Goal: Find specific page/section: Find specific page/section

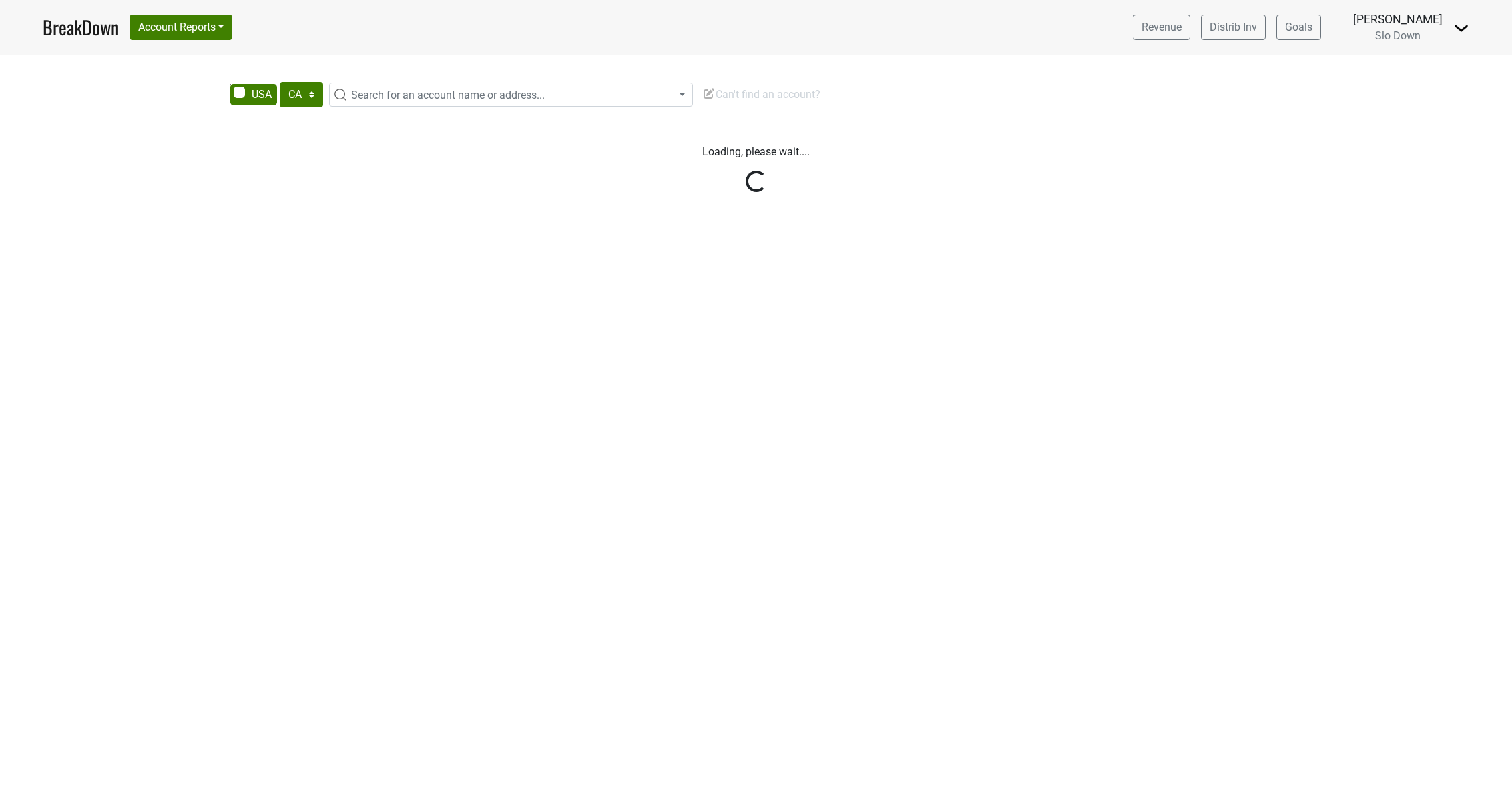
select select "CA"
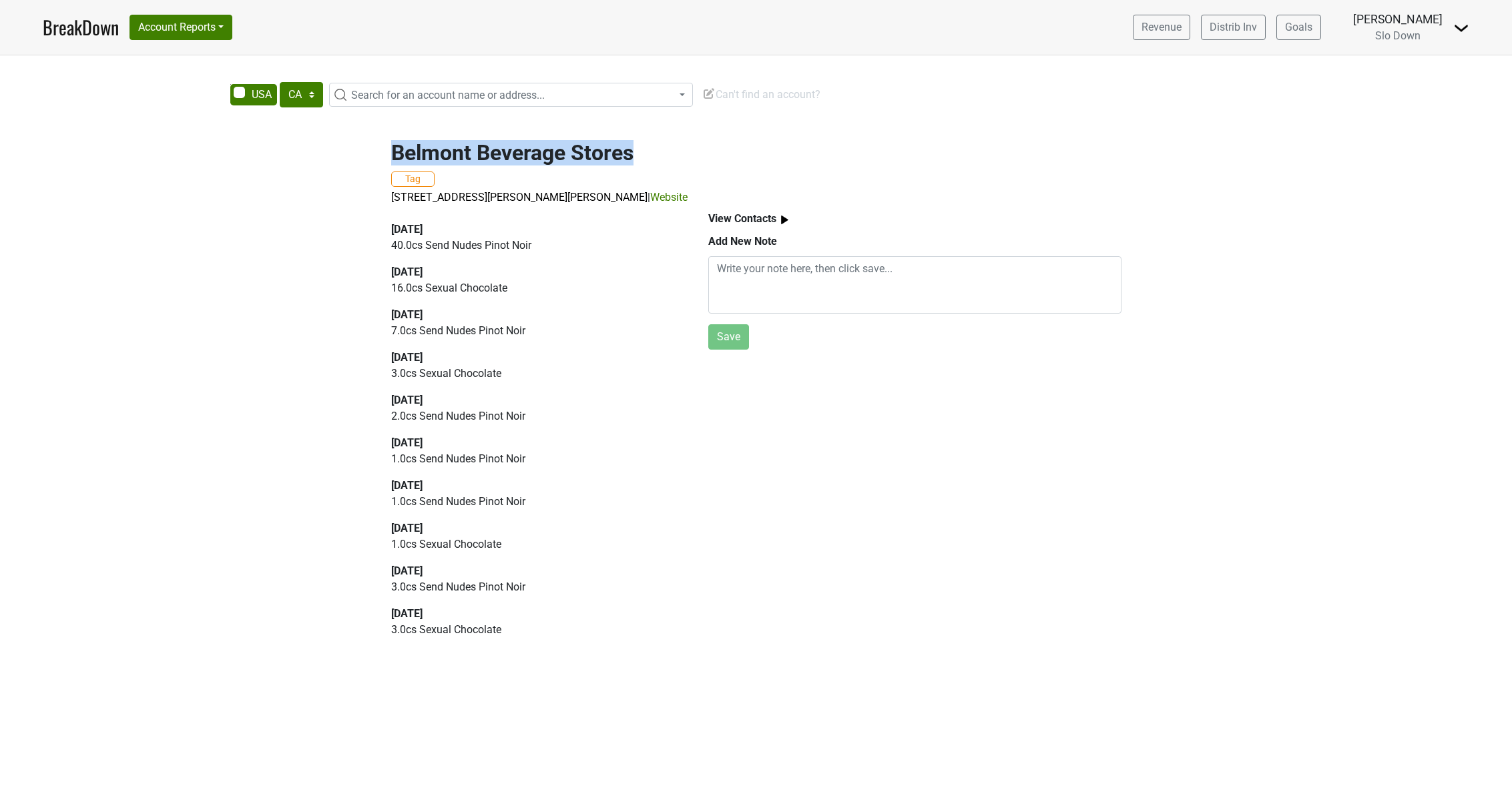
drag, startPoint x: 383, startPoint y: 151, endPoint x: 675, endPoint y: 141, distance: 292.2
click at [671, 143] on div "Belmont Beverage Stores Tag 3309 N Anthony Blvd, Fort Wayne, IN 46805 | Website" at bounding box center [756, 165] width 761 height 82
copy h2 "Belmont Beverage Stores"
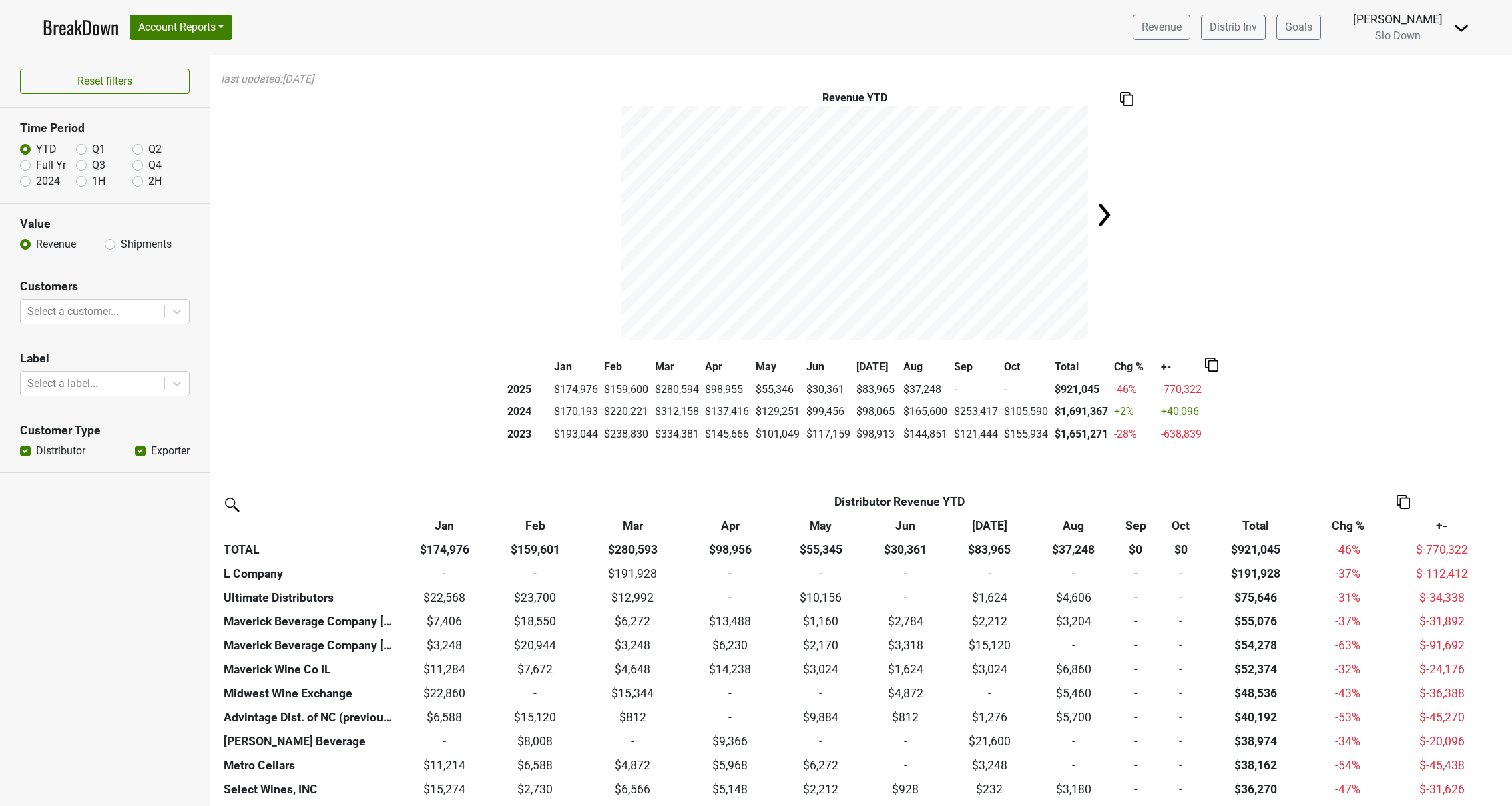
click at [89, 26] on link "BreakDown" at bounding box center [80, 27] width 76 height 28
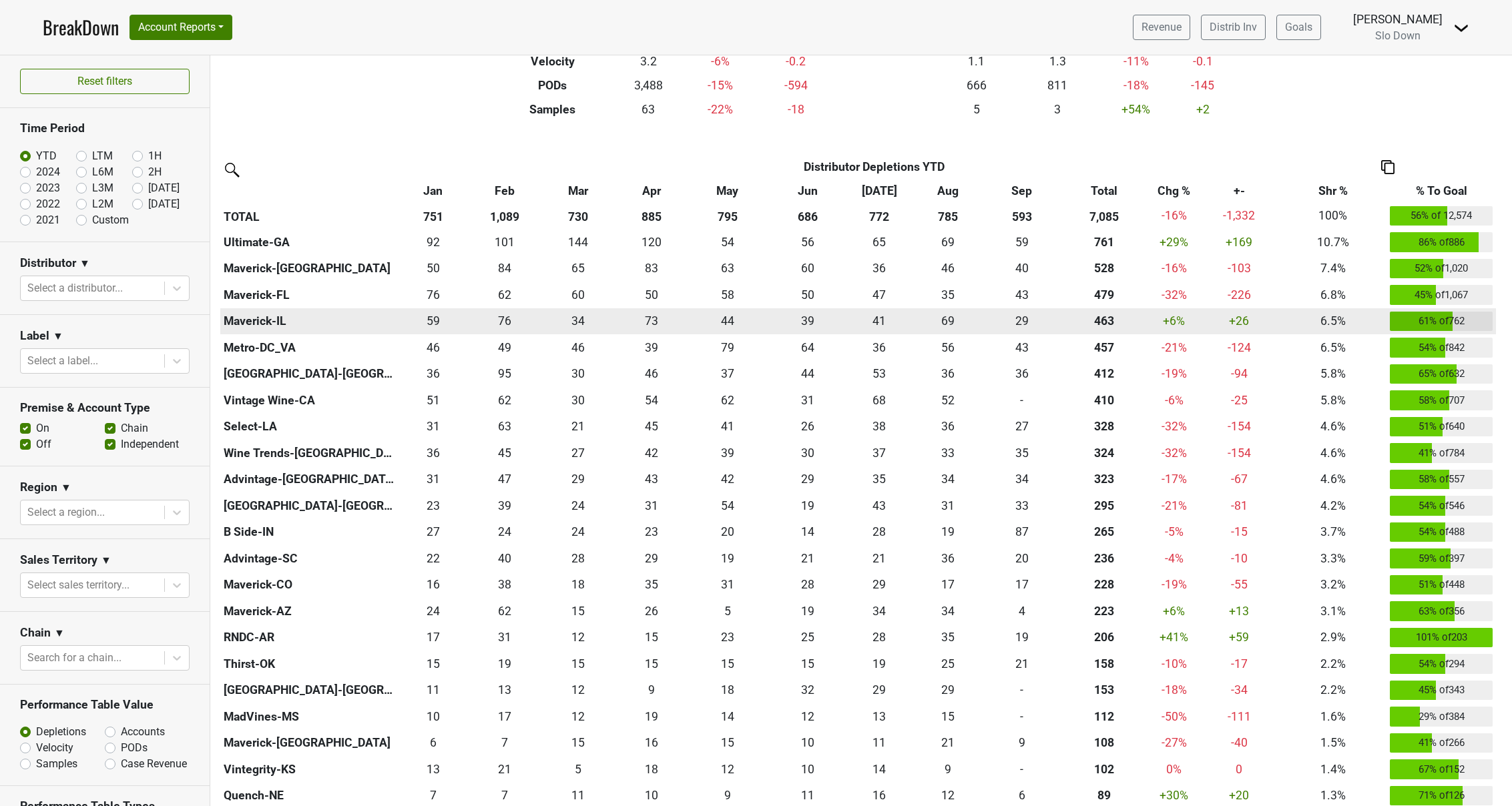
scroll to position [234, 0]
